Goal: Transaction & Acquisition: Purchase product/service

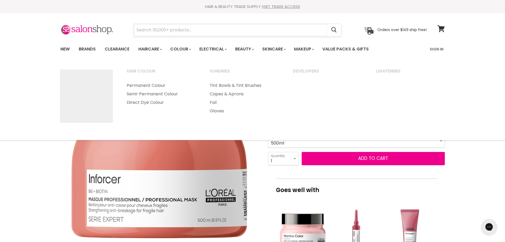
click at [180, 31] on input "Search" at bounding box center [230, 30] width 193 height 12
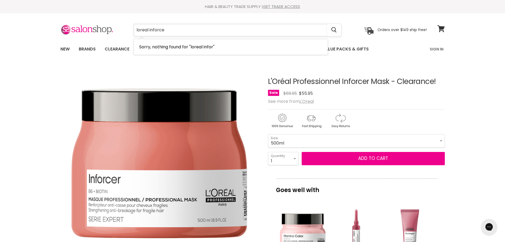
type input "loreal inforcer"
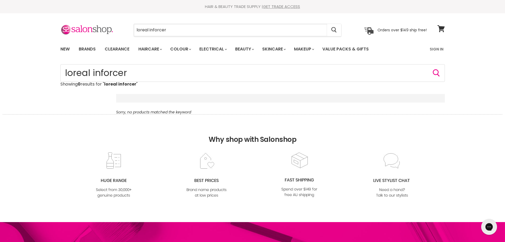
drag, startPoint x: 149, startPoint y: 30, endPoint x: 126, endPoint y: 34, distance: 22.8
click at [126, 34] on div "loreal inforcer Cancel" at bounding box center [237, 30] width 235 height 12
type input "inforcer"
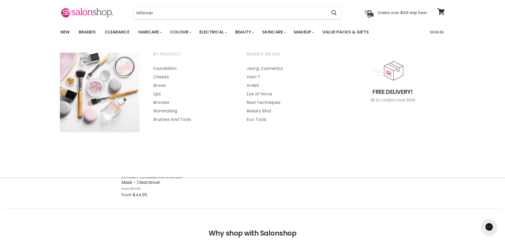
scroll to position [27, 0]
